Goal: Information Seeking & Learning: Learn about a topic

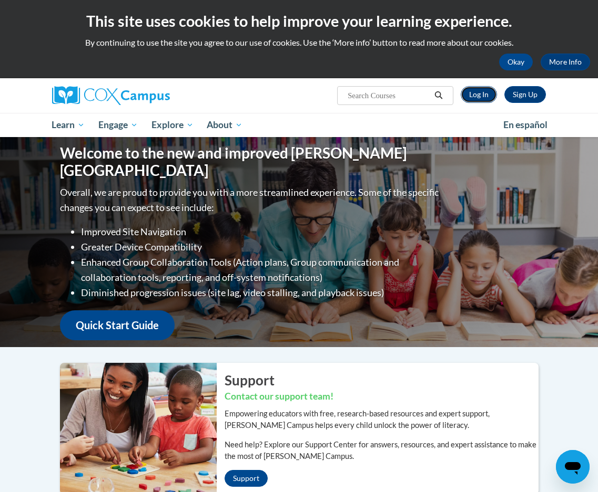
click at [474, 93] on link "Log In" at bounding box center [478, 94] width 36 height 17
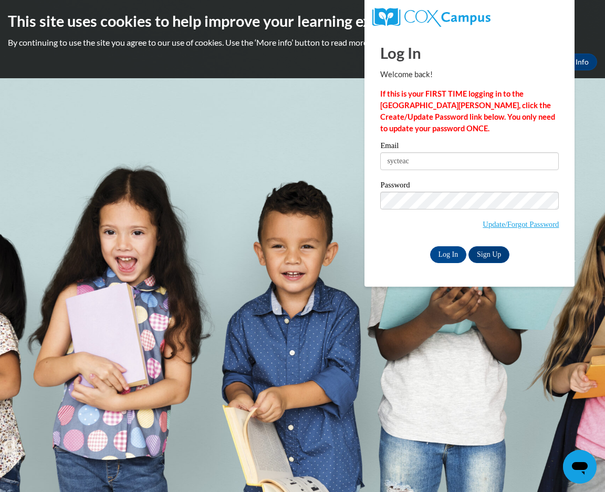
type input "sycteacher101@gmail.com"
click at [430, 247] on input "Log In" at bounding box center [448, 255] width 37 height 17
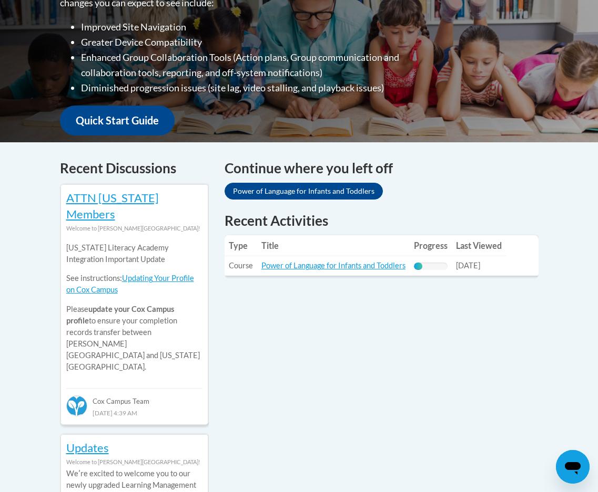
scroll to position [368, 0]
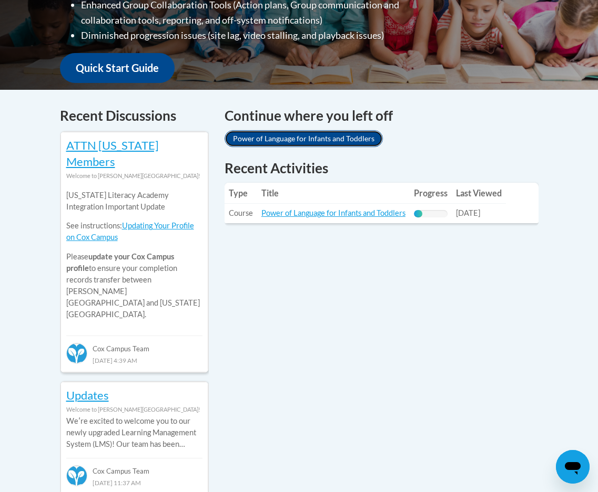
click at [271, 138] on link "Power of Language for Infants and Toddlers" at bounding box center [303, 138] width 158 height 17
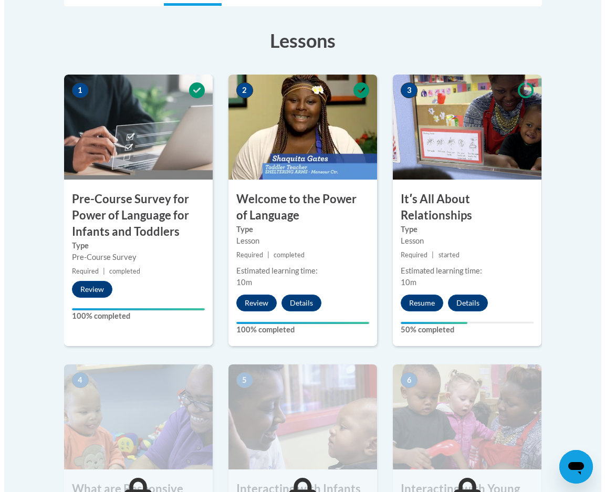
scroll to position [315, 0]
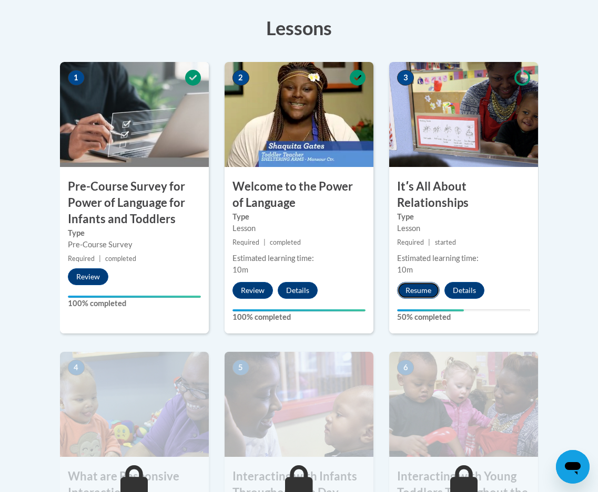
click at [416, 288] on button "Resume" at bounding box center [418, 290] width 43 height 17
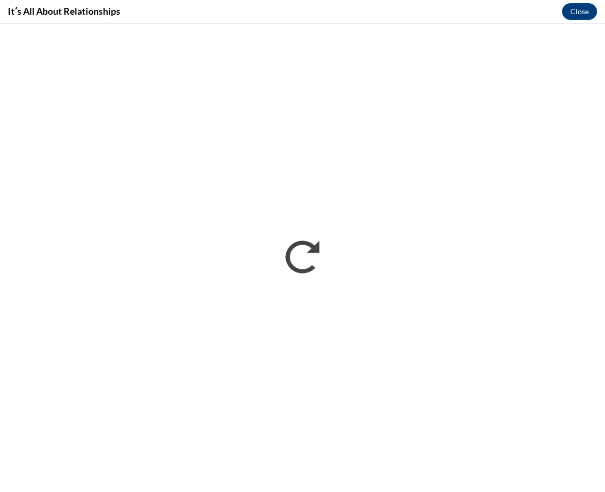
scroll to position [0, 0]
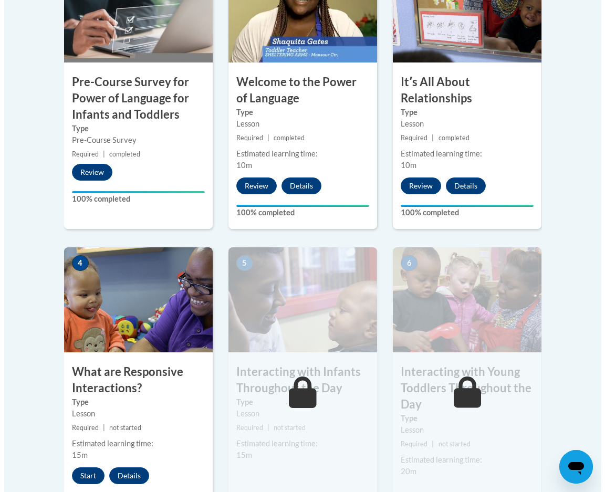
scroll to position [473, 0]
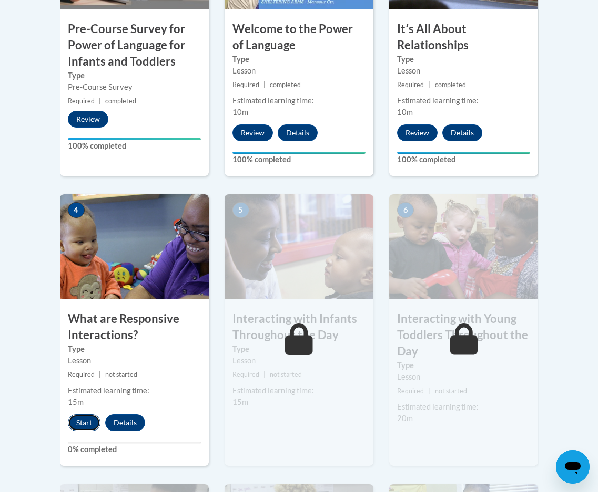
click at [80, 420] on button "Start" at bounding box center [84, 423] width 33 height 17
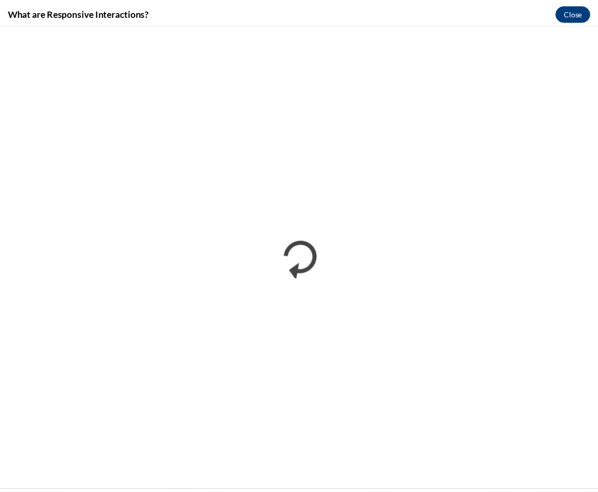
scroll to position [0, 0]
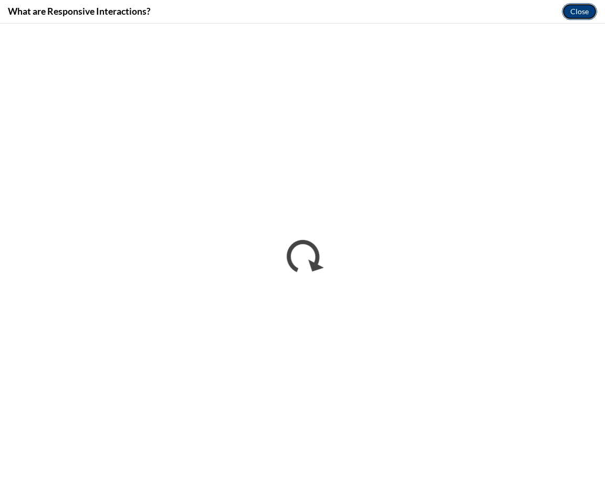
click at [579, 13] on button "Close" at bounding box center [579, 11] width 35 height 17
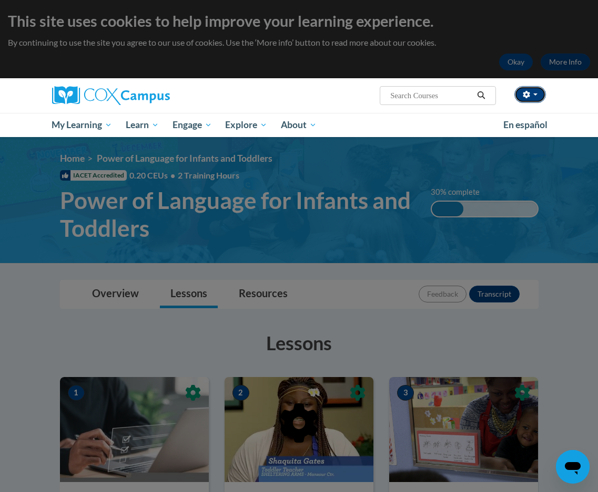
click at [536, 94] on span "button" at bounding box center [535, 95] width 4 height 2
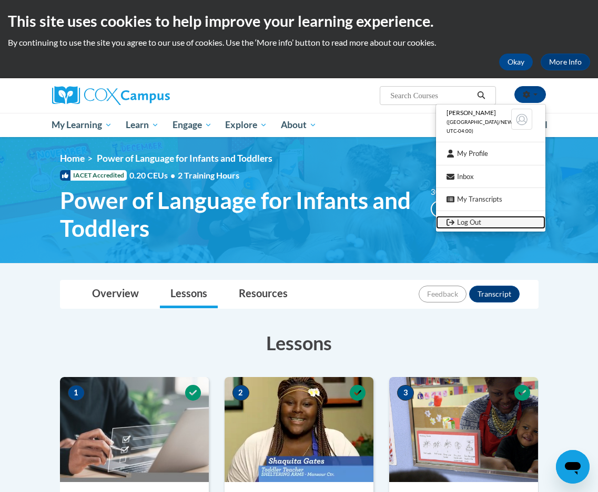
click at [486, 223] on link "Log Out" at bounding box center [490, 222] width 109 height 13
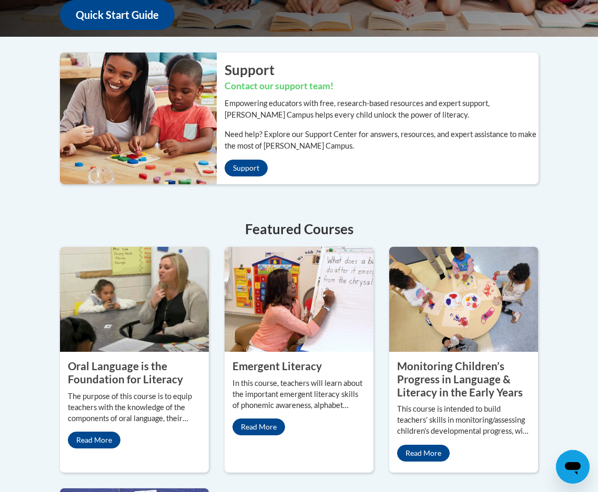
scroll to position [315, 0]
